Goal: Obtain resource: Download file/media

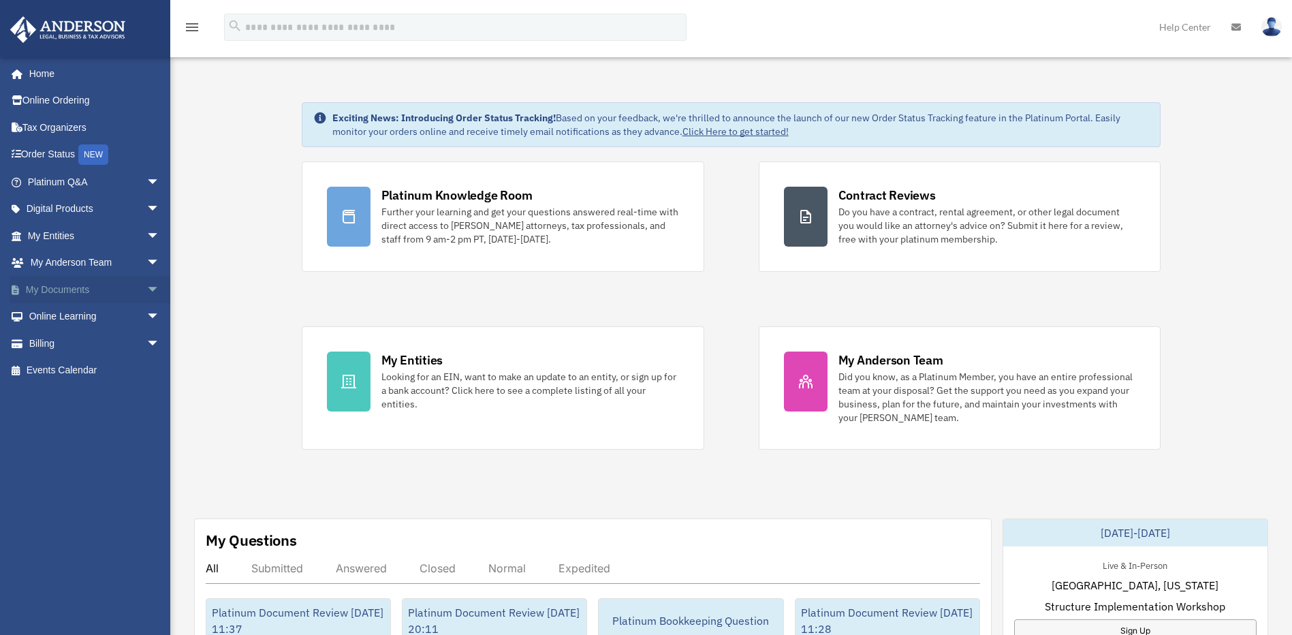
click at [146, 293] on span "arrow_drop_down" at bounding box center [159, 290] width 27 height 28
click at [91, 319] on link "Box" at bounding box center [99, 316] width 161 height 27
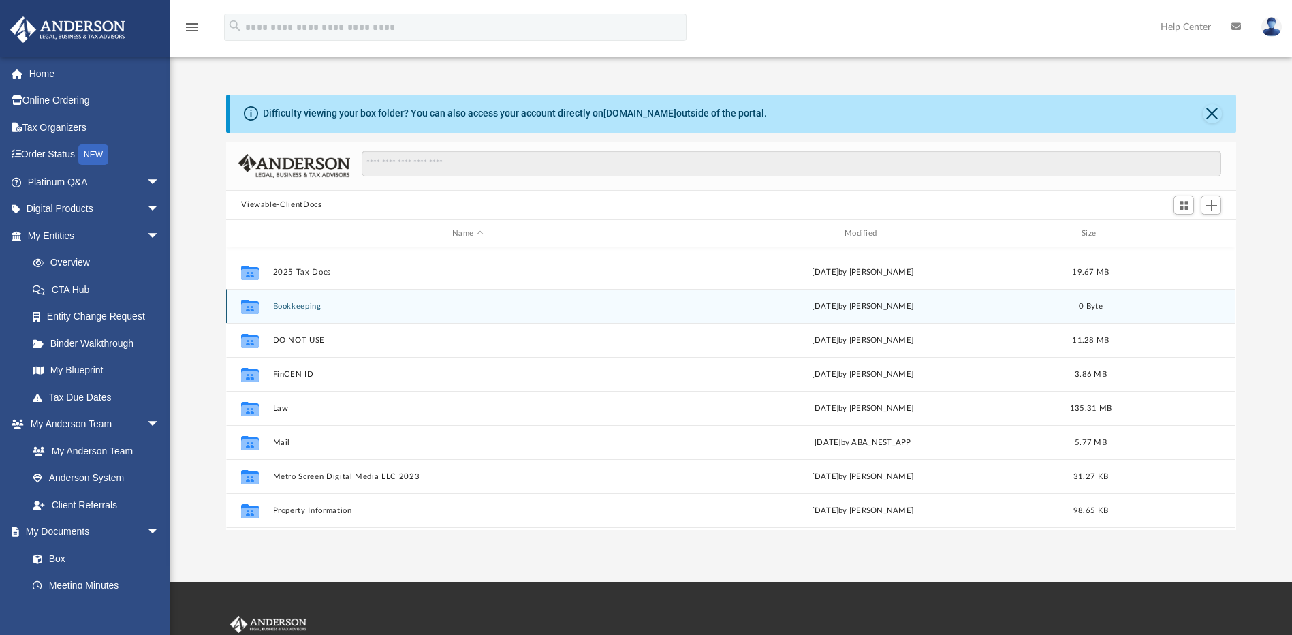
scroll to position [159, 0]
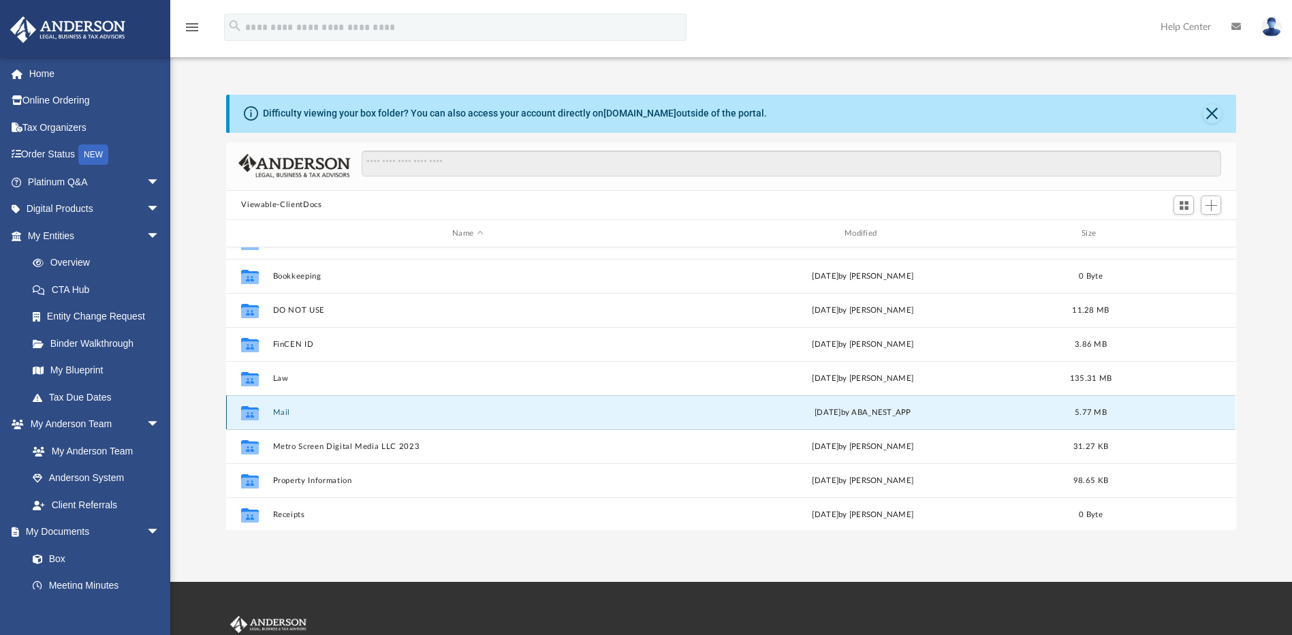
click at [278, 416] on button "Mail" at bounding box center [467, 412] width 389 height 9
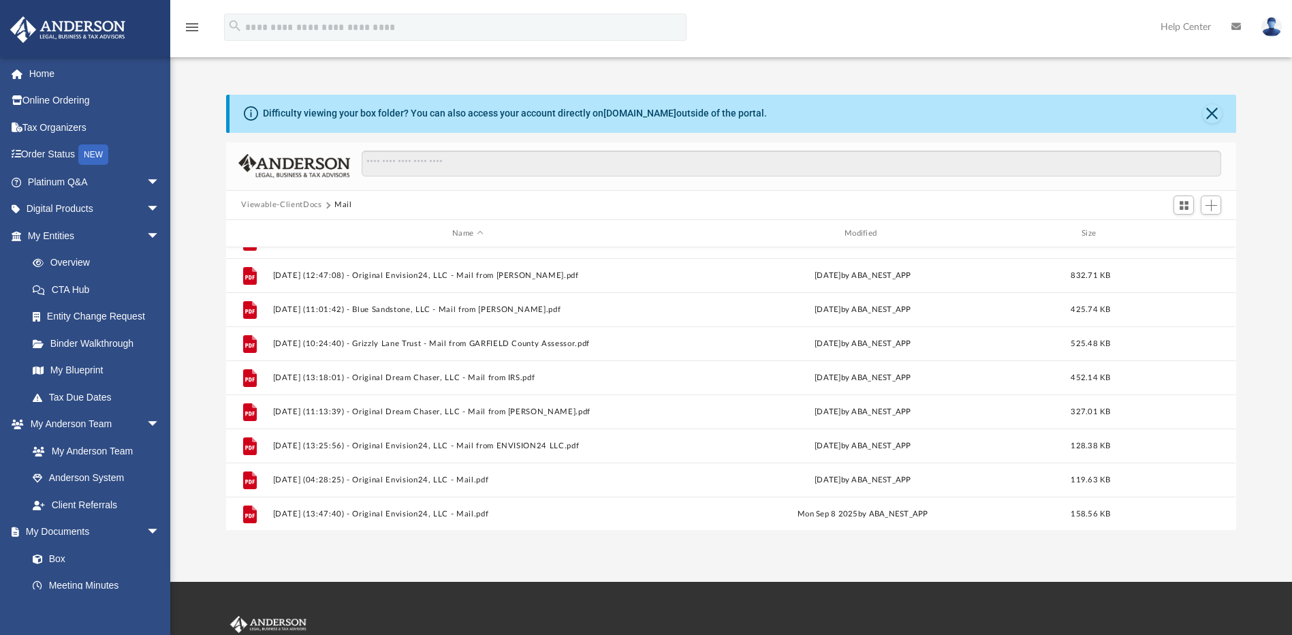
scroll to position [229, 0]
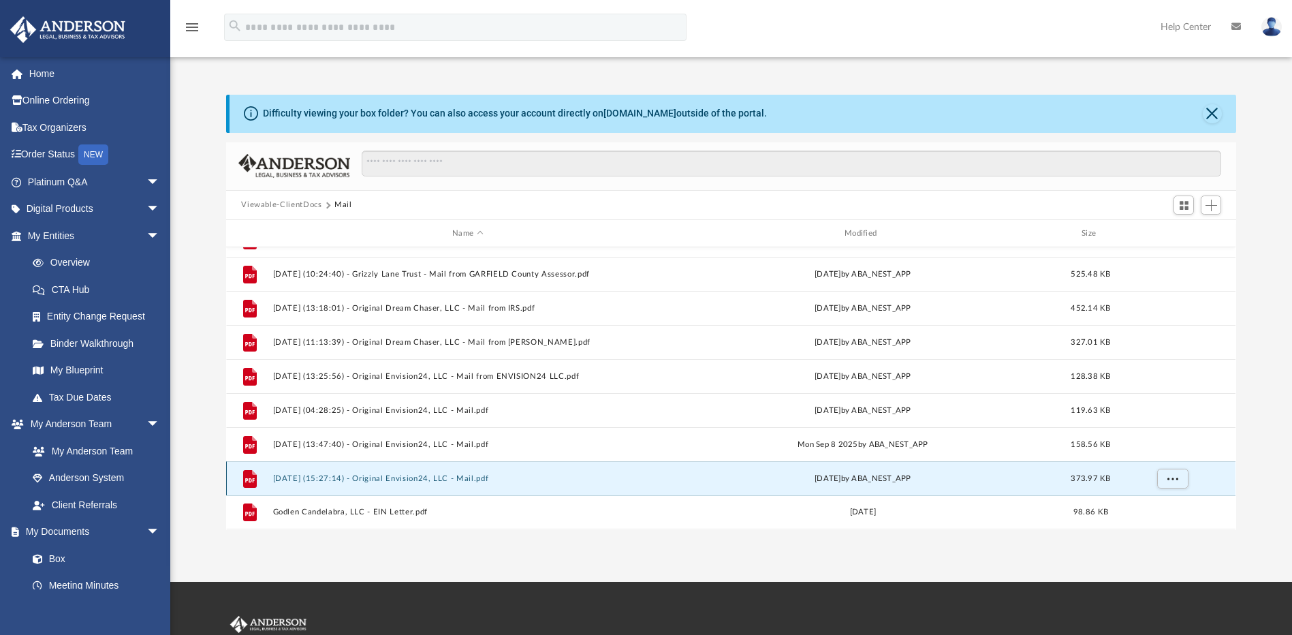
click at [412, 478] on button "2025.10.01 (15:27:14) - Original Envision24, LLC - Mail.pdf" at bounding box center [467, 478] width 389 height 9
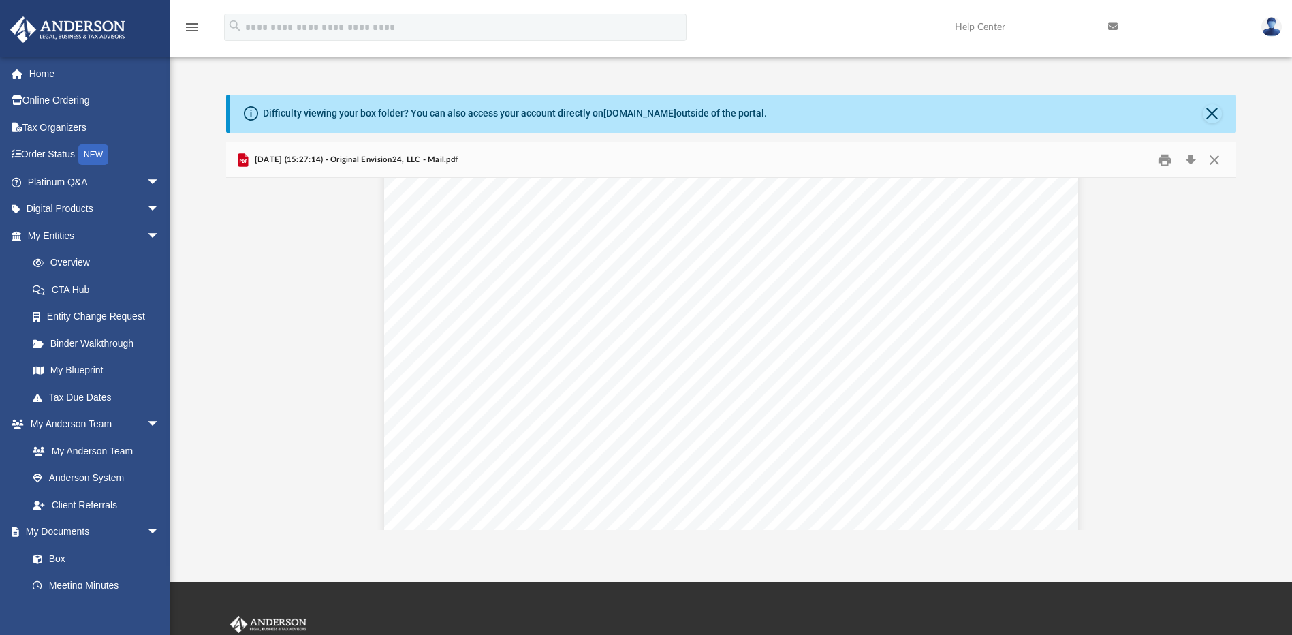
scroll to position [0, 0]
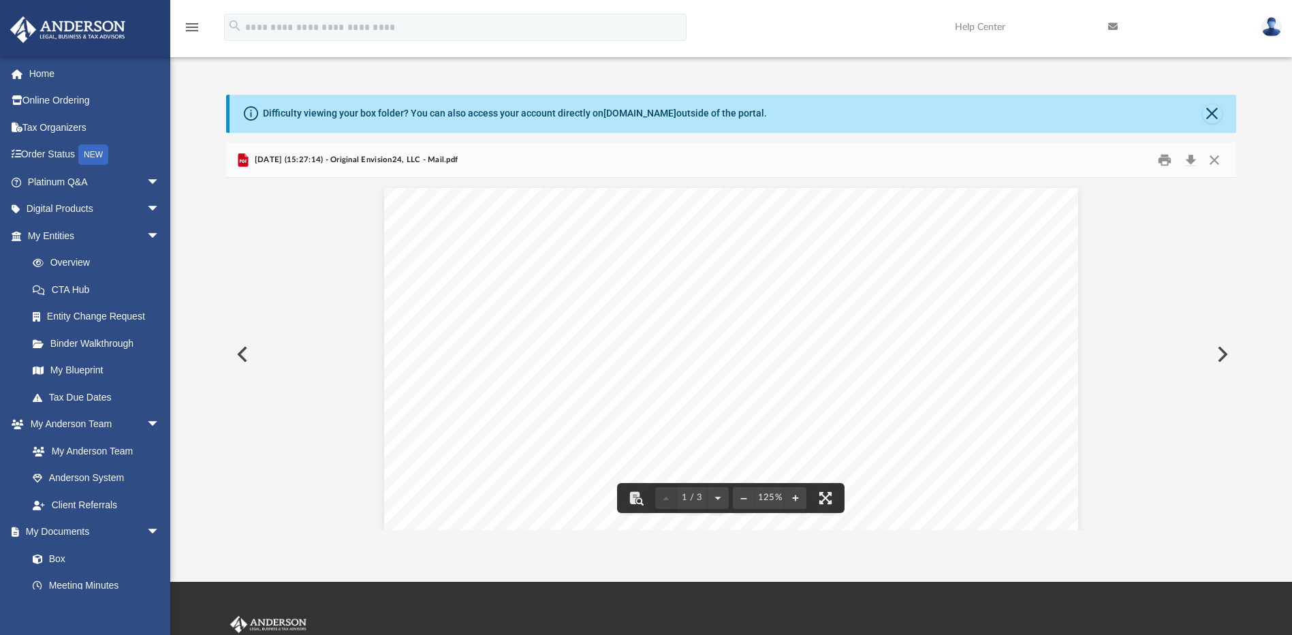
click at [1223, 354] on button "Preview" at bounding box center [1221, 354] width 30 height 38
click at [1213, 161] on button "Close" at bounding box center [1214, 159] width 25 height 21
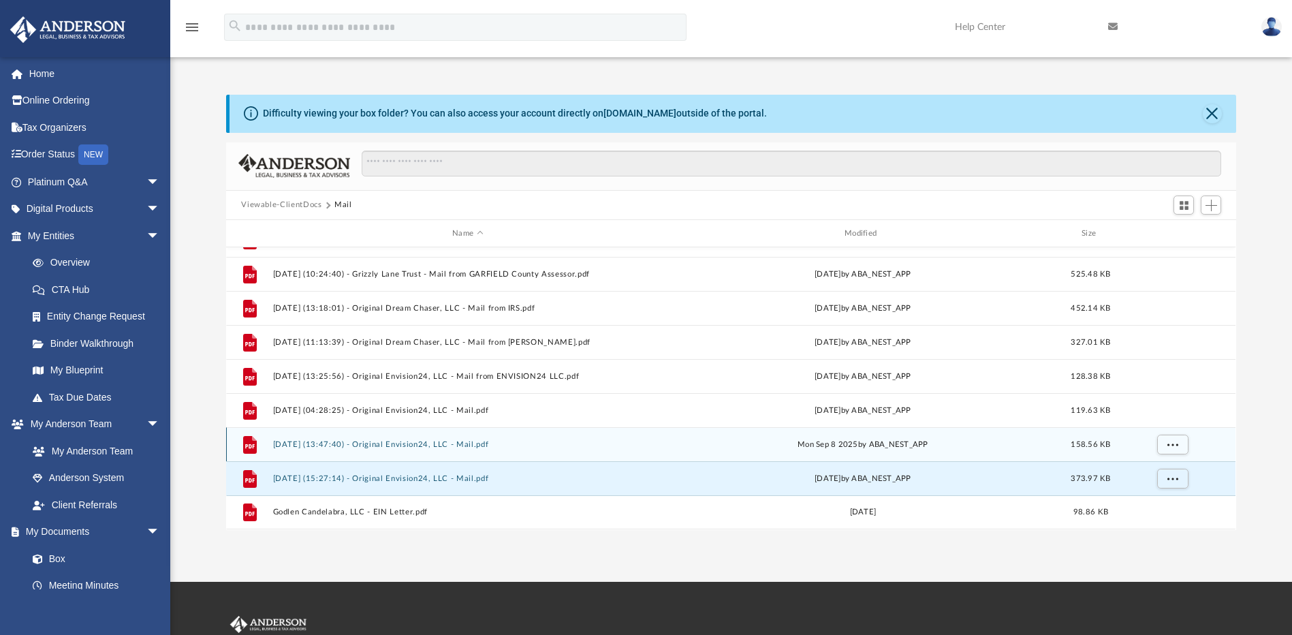
click at [867, 443] on div "Mon Sep 8 2025 by ABA_NEST_APP" at bounding box center [862, 444] width 389 height 12
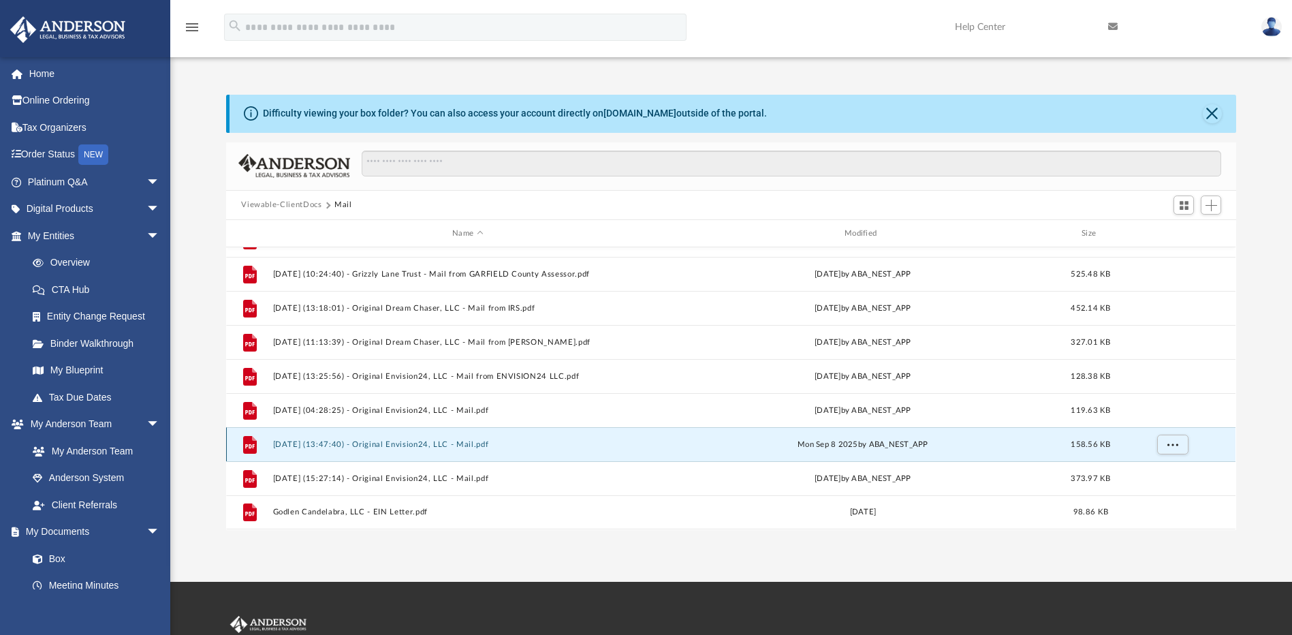
click at [411, 443] on button "2025.09.08 (13:47:40) - Original Envision24, LLC - Mail.pdf" at bounding box center [467, 444] width 389 height 9
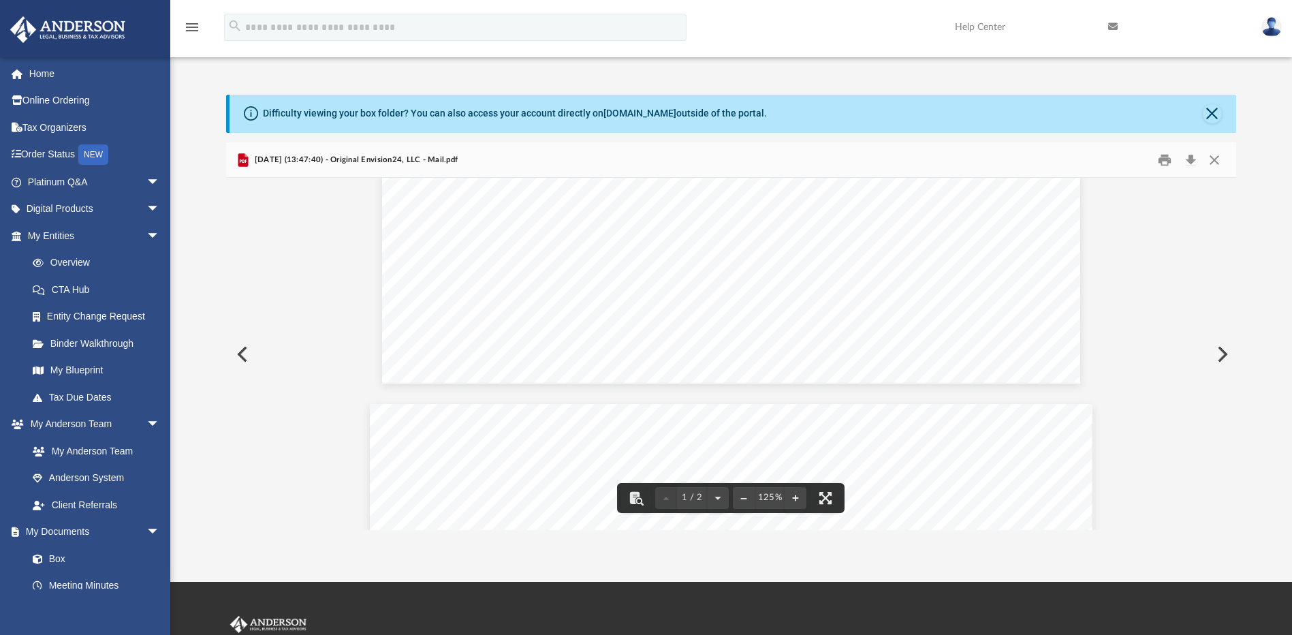
scroll to position [586, 0]
click at [1209, 110] on button "Close" at bounding box center [1211, 113] width 19 height 19
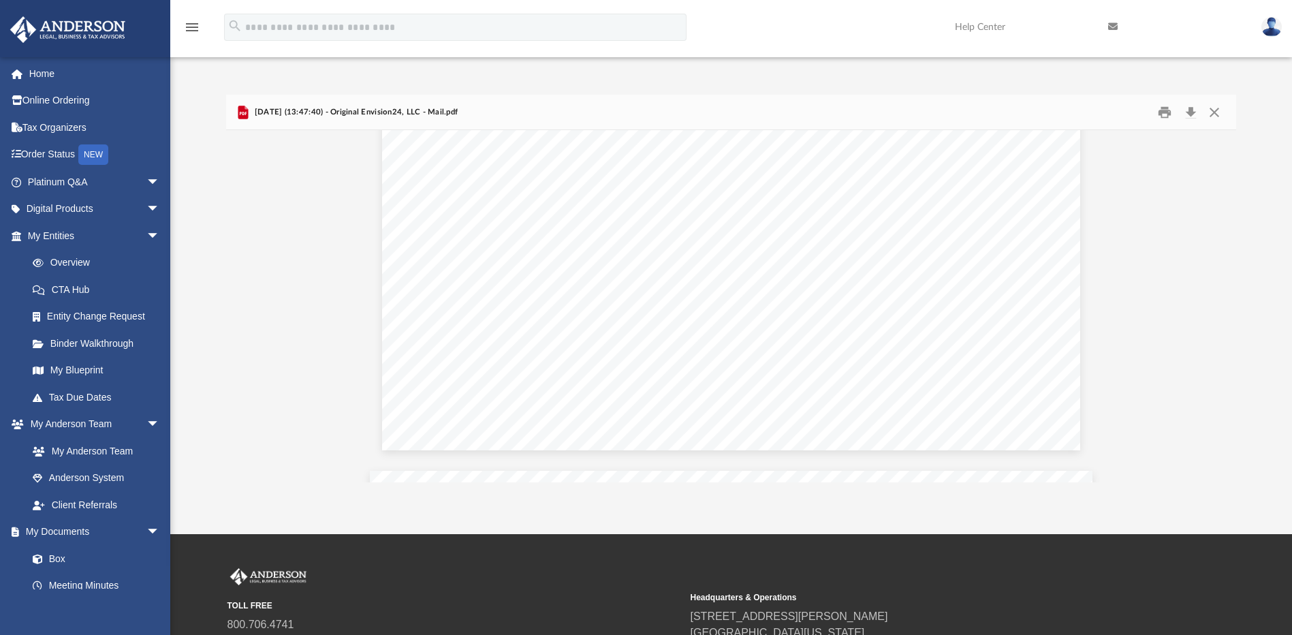
click at [1268, 27] on img at bounding box center [1271, 27] width 20 height 20
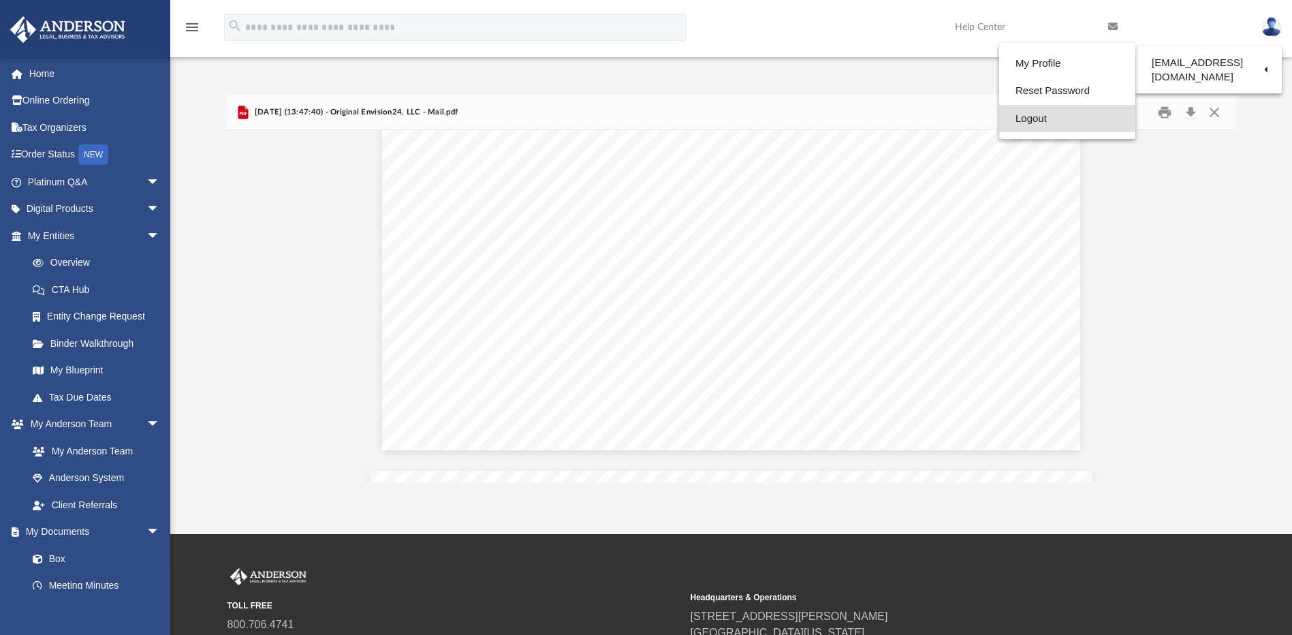
click at [1025, 118] on link "Logout" at bounding box center [1067, 119] width 136 height 28
